Goal: Task Accomplishment & Management: Use online tool/utility

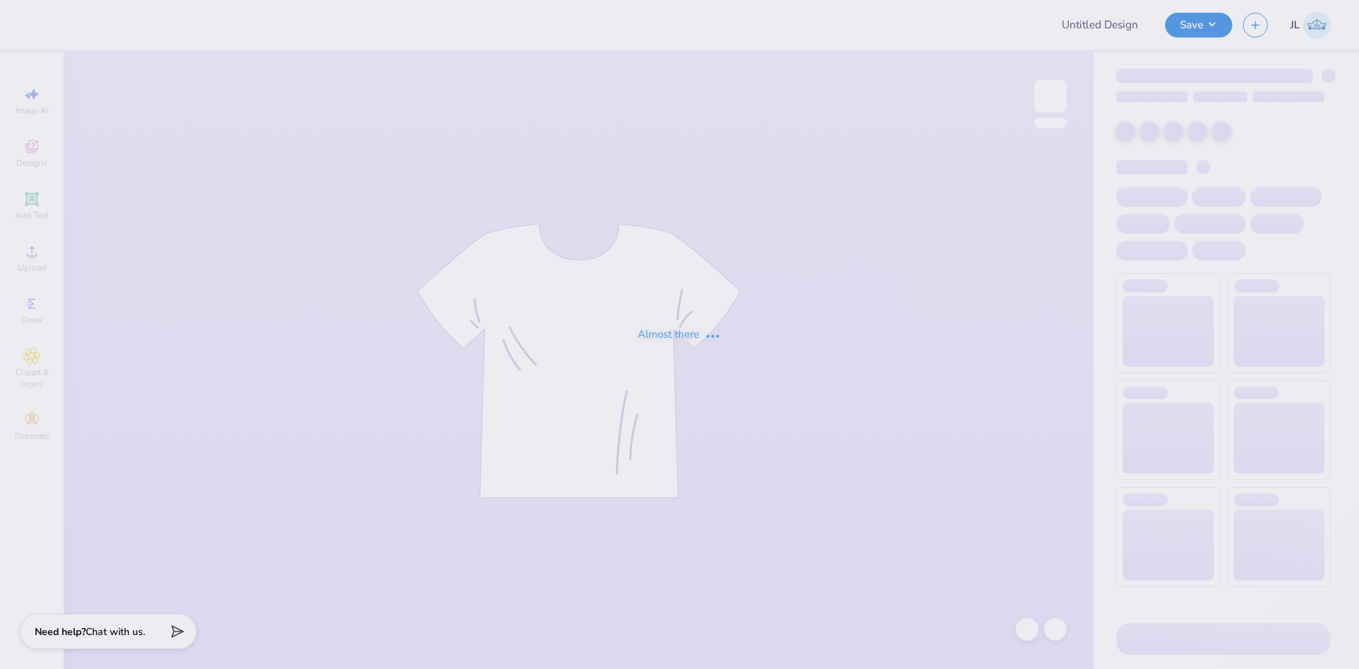
type input "ATO Fall Rush 2025"
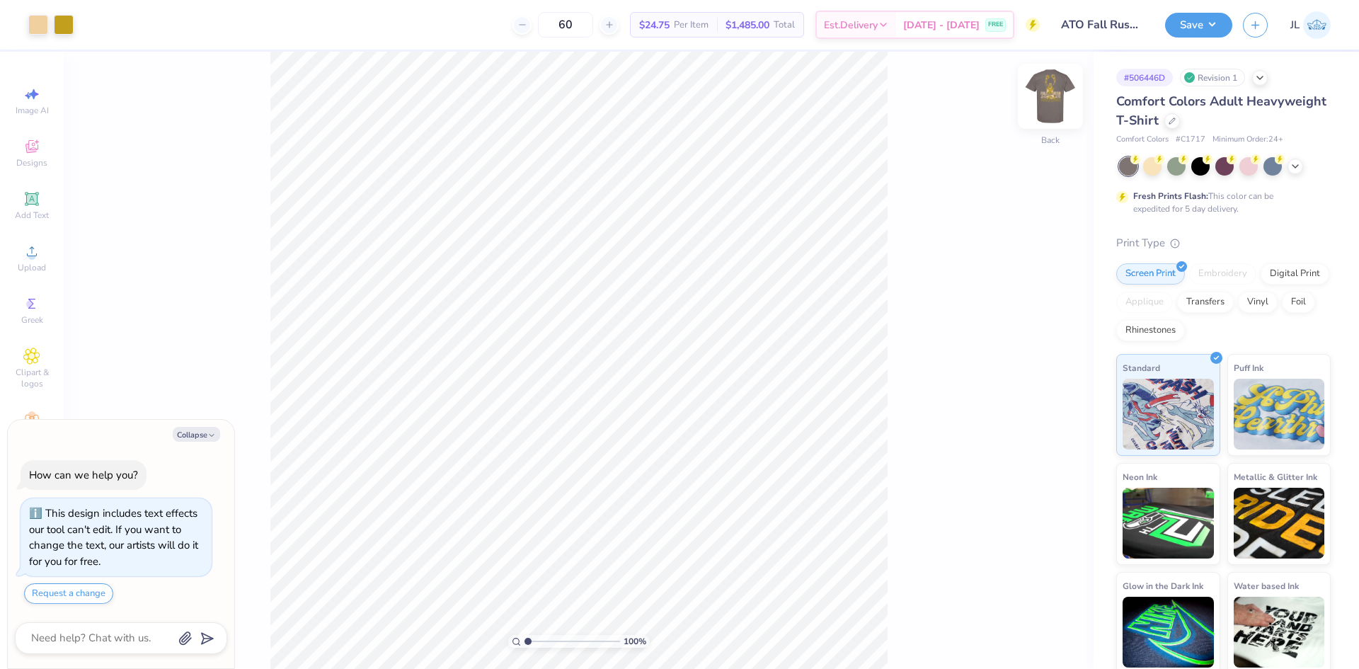
click at [1046, 103] on img at bounding box center [1050, 96] width 57 height 57
type textarea "x"
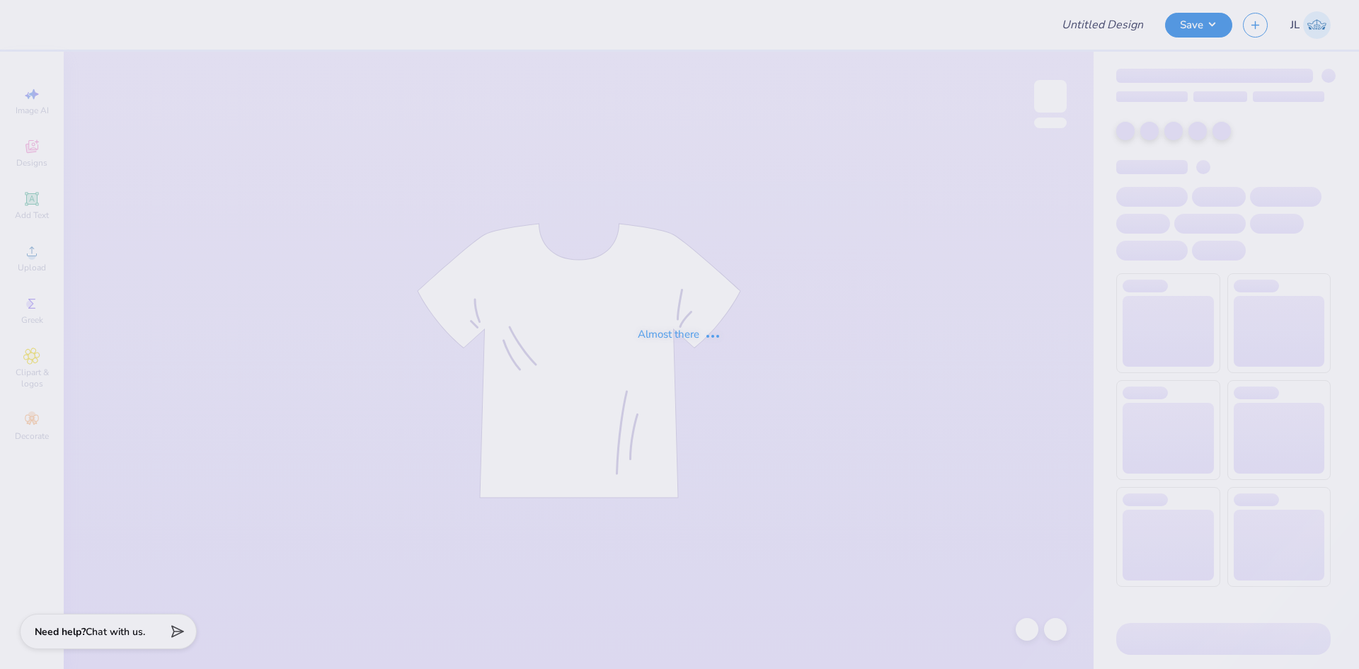
type input "ATO Fall Rush 2025"
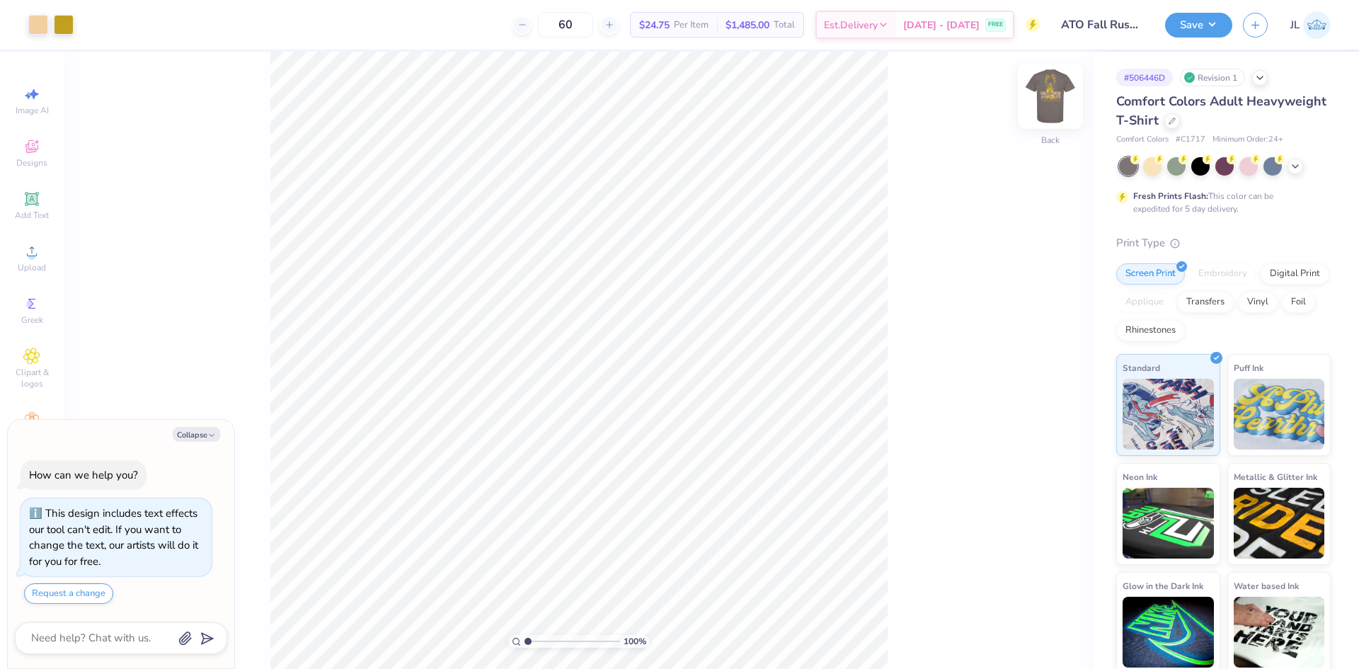
click at [1041, 99] on img at bounding box center [1050, 96] width 57 height 57
click at [30, 261] on div "Upload" at bounding box center [32, 258] width 50 height 42
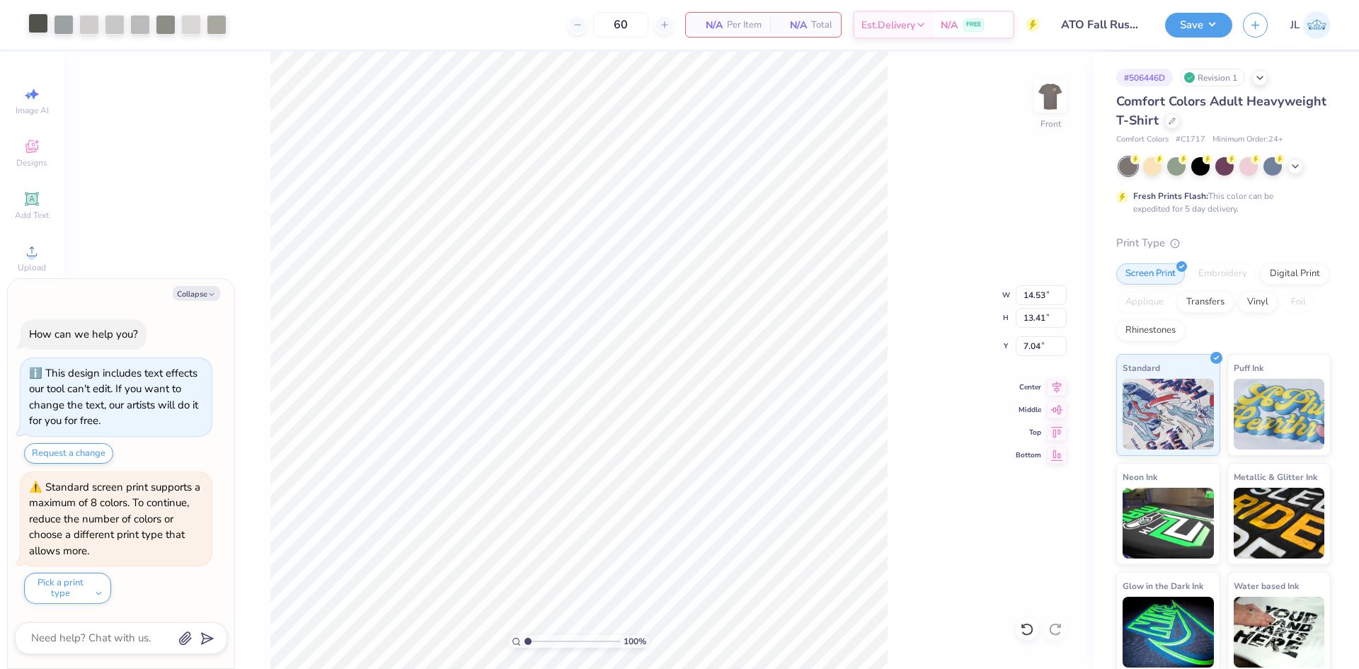
type textarea "x"
